Goal: Navigation & Orientation: Go to known website

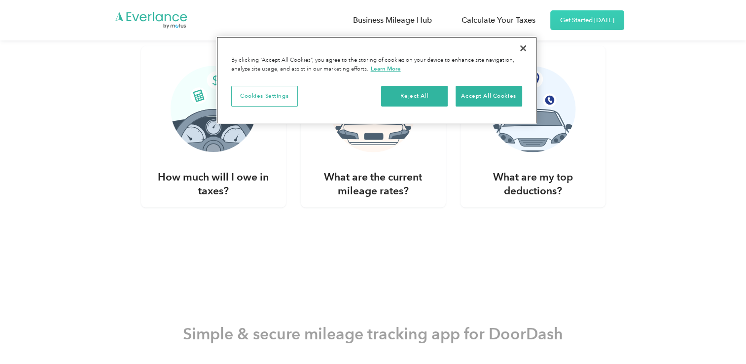
scroll to position [1906, 0]
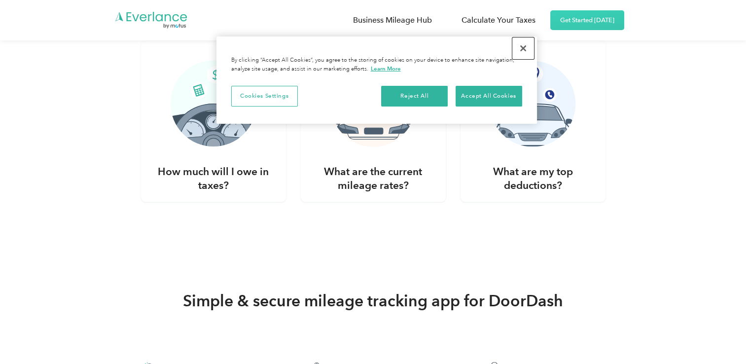
click at [524, 50] on button "Close" at bounding box center [523, 48] width 22 height 22
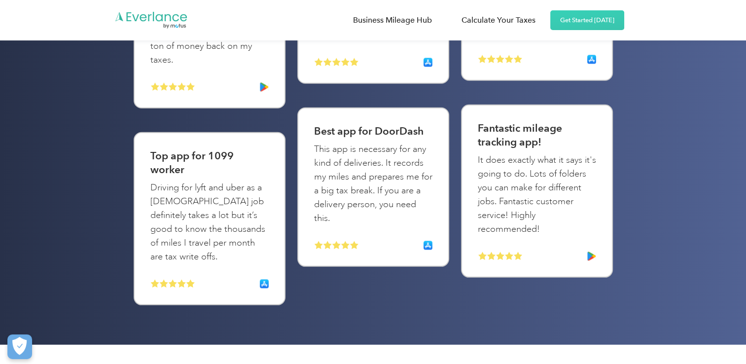
scroll to position [2498, 0]
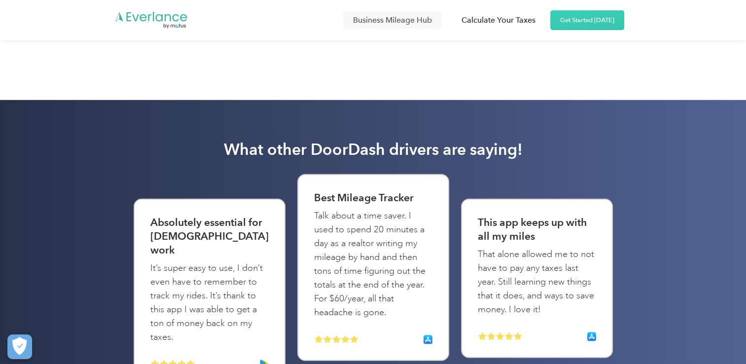
click at [383, 22] on link "Business Mileage Hub" at bounding box center [392, 20] width 99 height 18
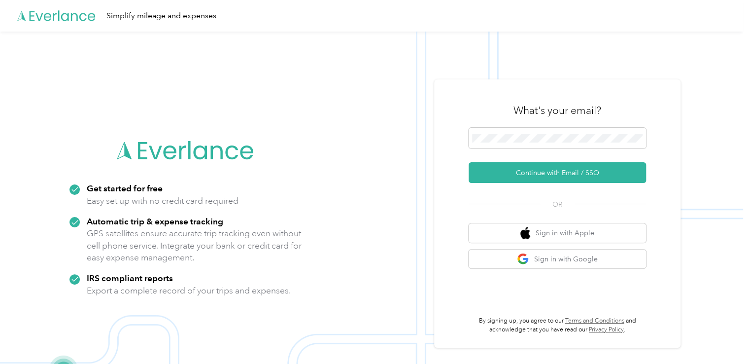
click at [55, 20] on icon at bounding box center [56, 16] width 79 height 57
